Goal: Task Accomplishment & Management: Use online tool/utility

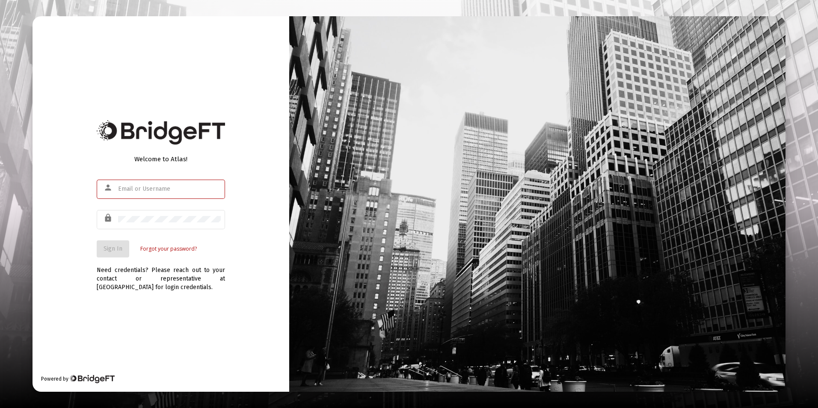
click at [145, 190] on input "text" at bounding box center [169, 189] width 103 height 7
type input "[EMAIL_ADDRESS][DOMAIN_NAME]"
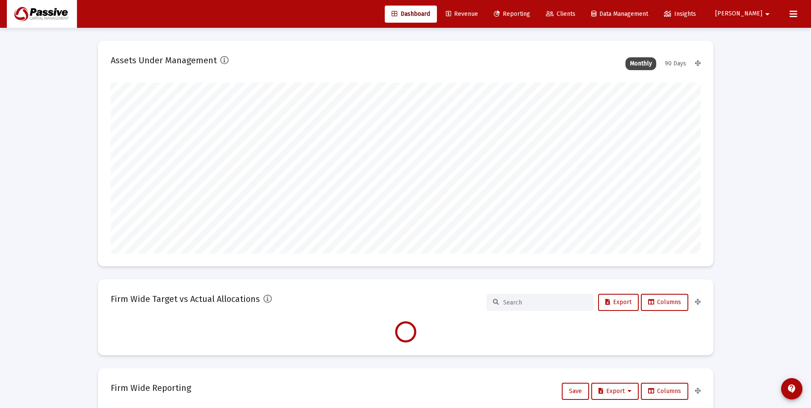
scroll to position [171, 318]
click at [530, 13] on span "Reporting" at bounding box center [512, 13] width 36 height 7
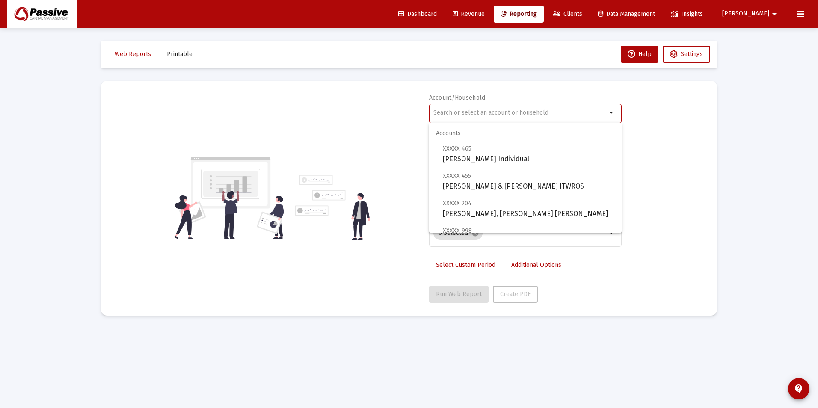
click at [453, 111] on input "text" at bounding box center [519, 112] width 173 height 7
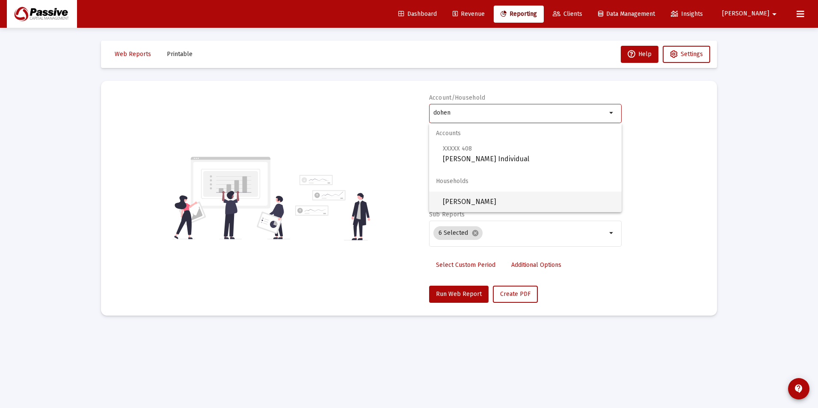
click at [473, 192] on span "[PERSON_NAME]" at bounding box center [529, 202] width 172 height 21
type input "[PERSON_NAME]"
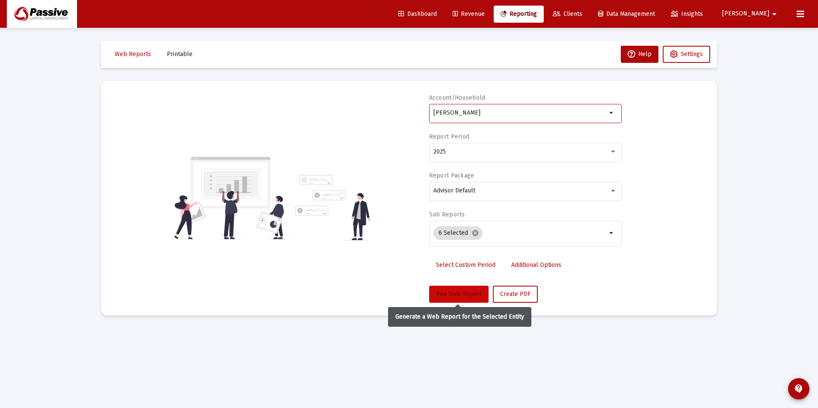
click at [447, 295] on span "Run Web Report" at bounding box center [459, 293] width 46 height 7
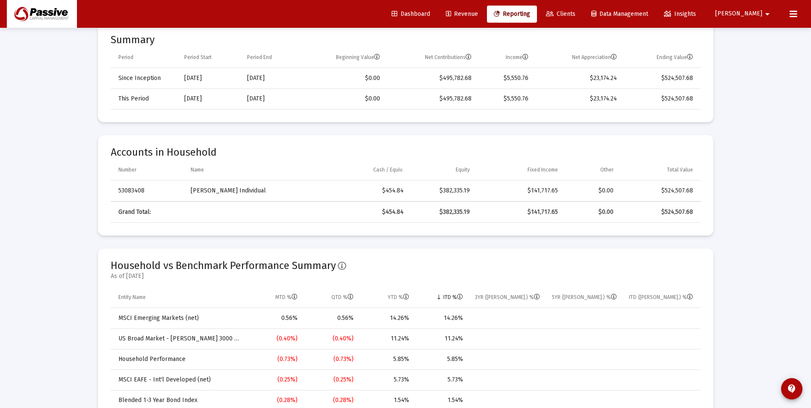
scroll to position [251, 0]
